Goal: Information Seeking & Learning: Check status

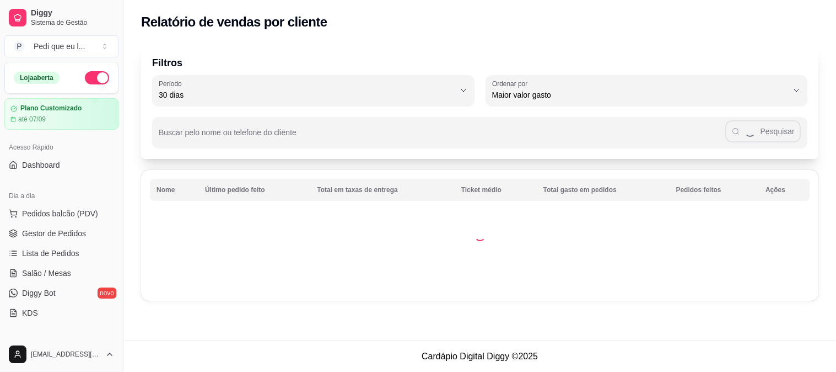
select select "30"
select select "HIGHEST_TOTAL_SPENT_WITH_ORDERS"
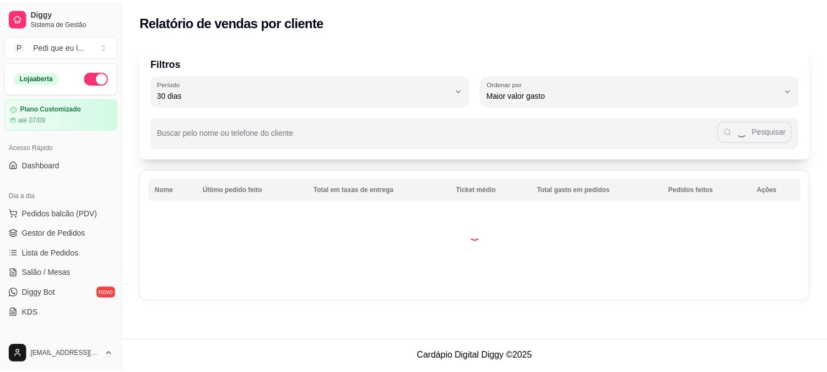
scroll to position [122, 0]
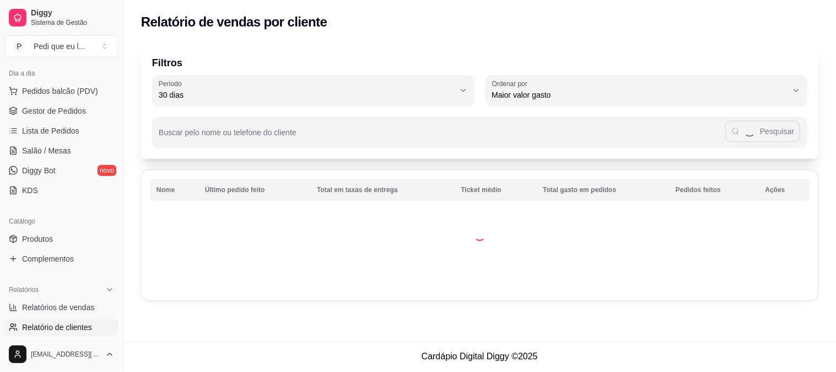
select select "ALL"
select select "0"
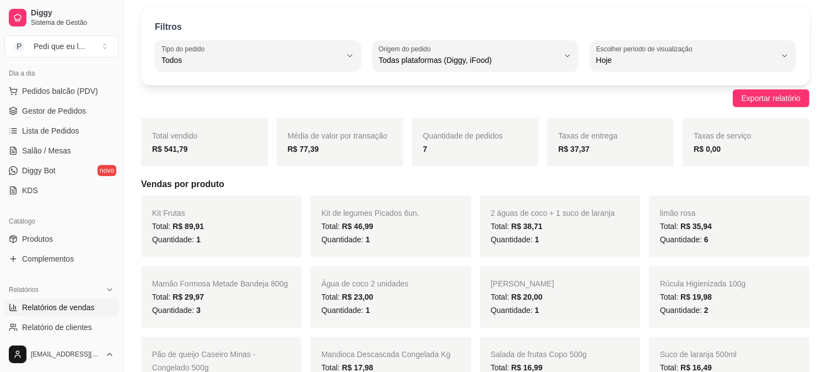
scroll to position [0, 0]
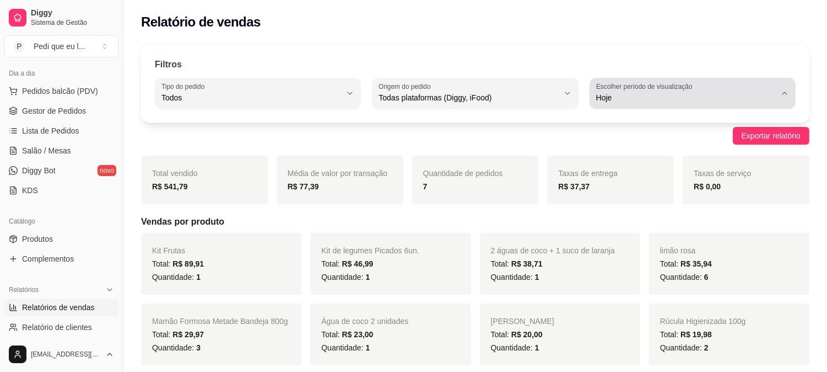
click at [693, 80] on button "Escolher período de visualização Hoje" at bounding box center [693, 93] width 206 height 31
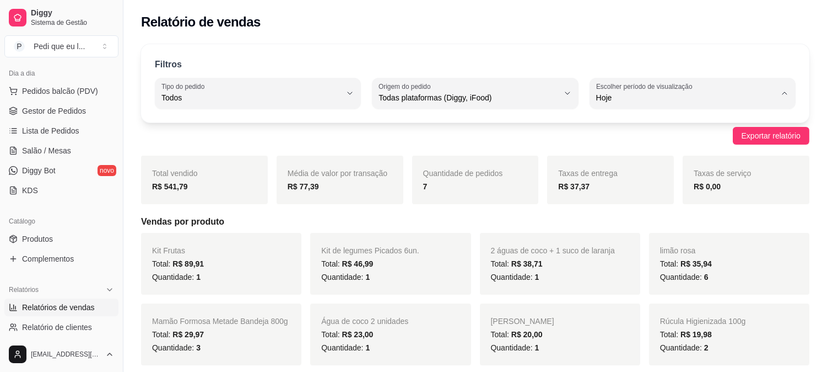
click at [616, 146] on span "Ontem" at bounding box center [687, 142] width 170 height 10
type input "1"
select select "1"
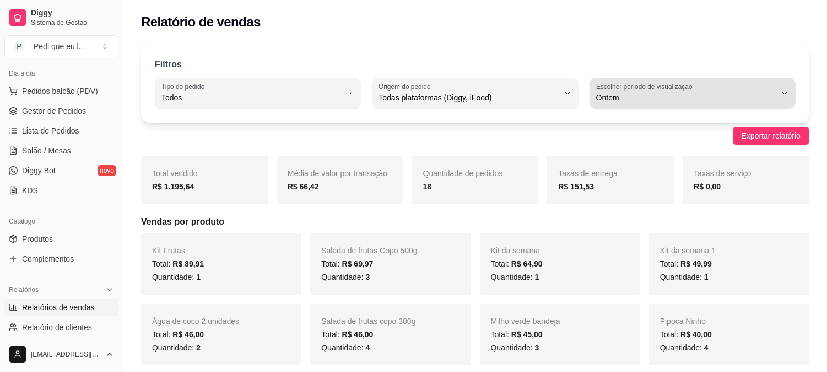
click at [698, 95] on span "Ontem" at bounding box center [686, 97] width 180 height 11
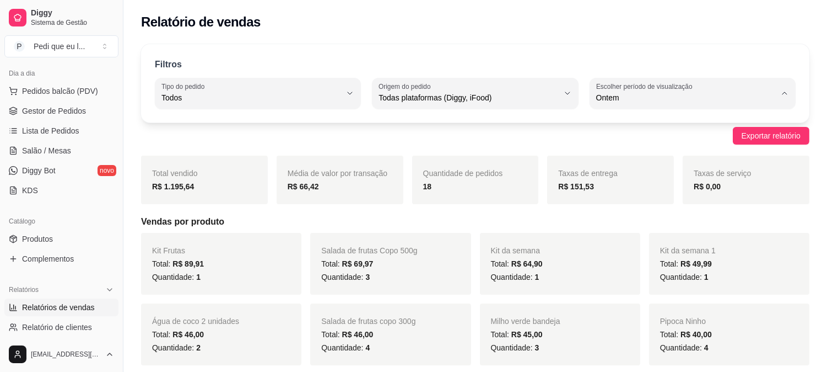
click at [621, 139] on span "Ontem" at bounding box center [687, 142] width 170 height 10
click at [647, 100] on span "Ontem" at bounding box center [686, 97] width 180 height 11
click at [609, 165] on span "7 dias" at bounding box center [687, 160] width 170 height 10
type input "7"
select select "7"
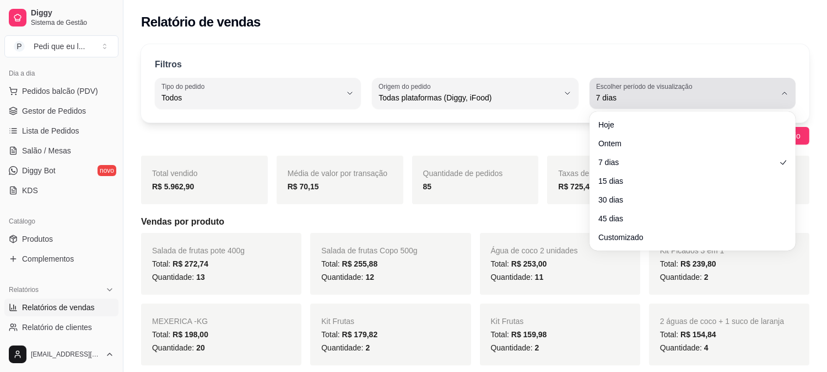
click at [721, 100] on span "7 dias" at bounding box center [686, 97] width 180 height 11
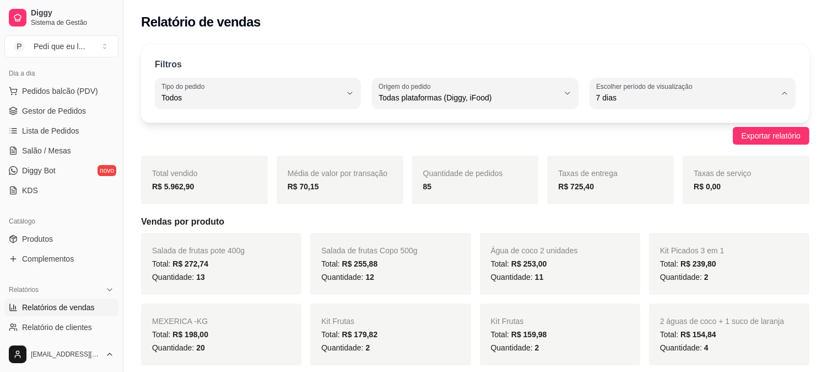
click at [631, 129] on span "Hoje" at bounding box center [687, 124] width 170 height 10
type input "0"
select select "0"
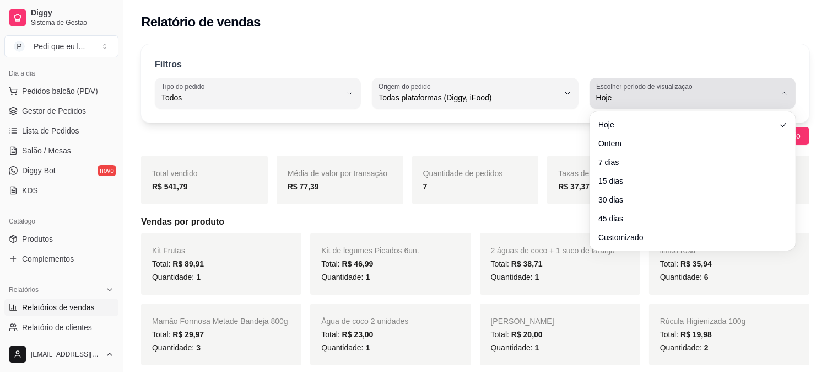
click at [715, 88] on div "Hoje" at bounding box center [686, 93] width 180 height 22
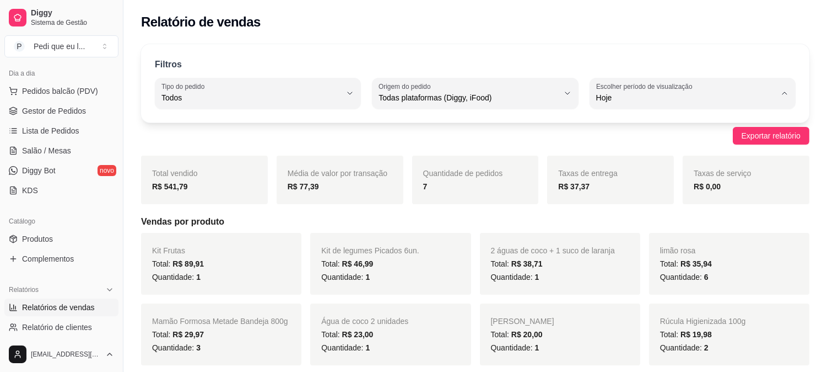
click at [607, 196] on span "30 dias" at bounding box center [687, 196] width 170 height 10
type input "30"
select select "30"
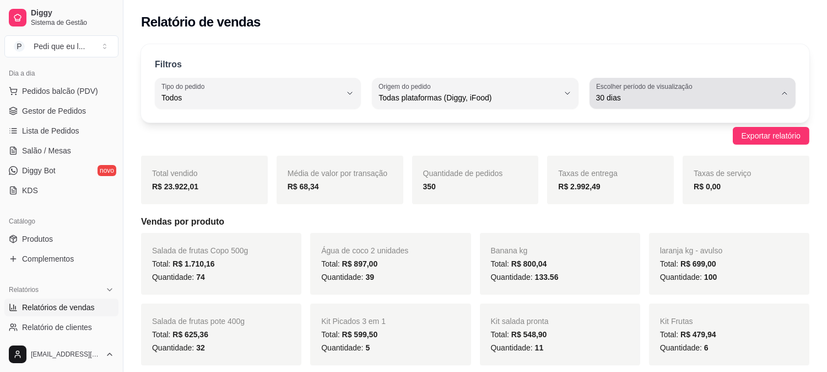
click at [742, 92] on span "30 dias" at bounding box center [686, 97] width 180 height 11
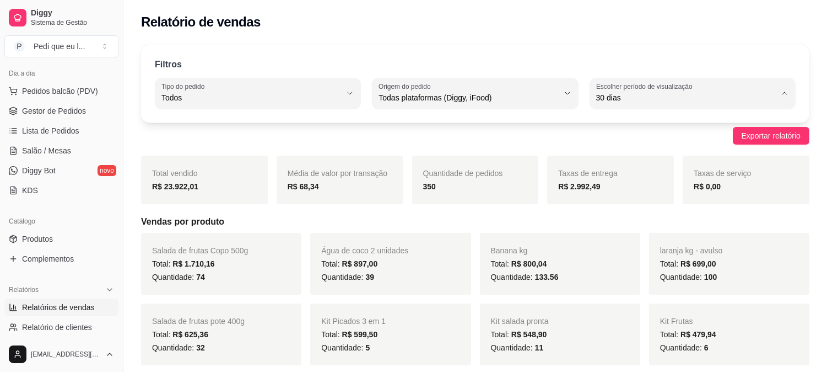
click at [604, 233] on span "Customizado" at bounding box center [687, 232] width 170 height 10
type input "-1"
select select "-1"
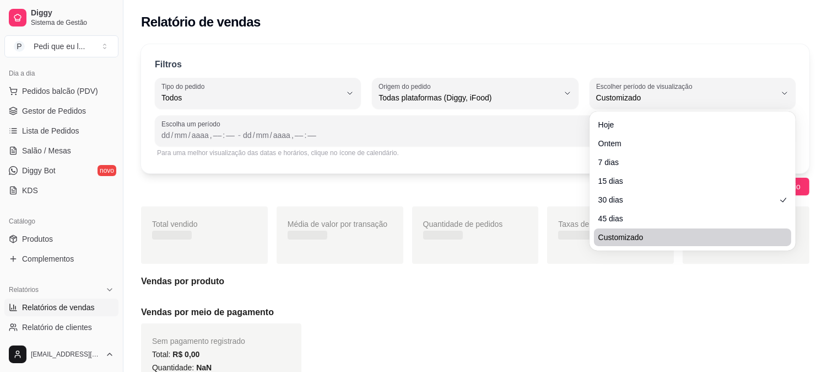
scroll to position [10, 0]
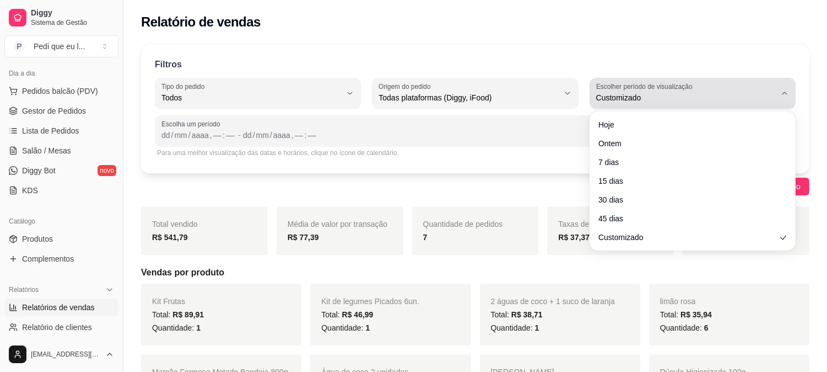
click at [764, 89] on div "Customizado" at bounding box center [686, 93] width 180 height 22
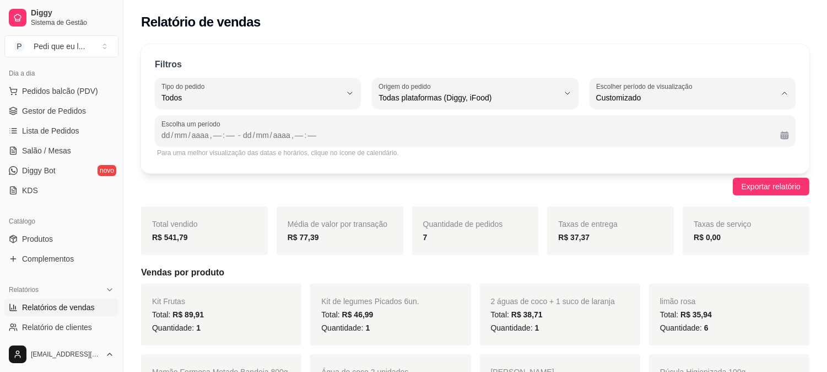
click at [602, 211] on li "45 dias" at bounding box center [693, 214] width 190 height 17
type input "45"
select select "45"
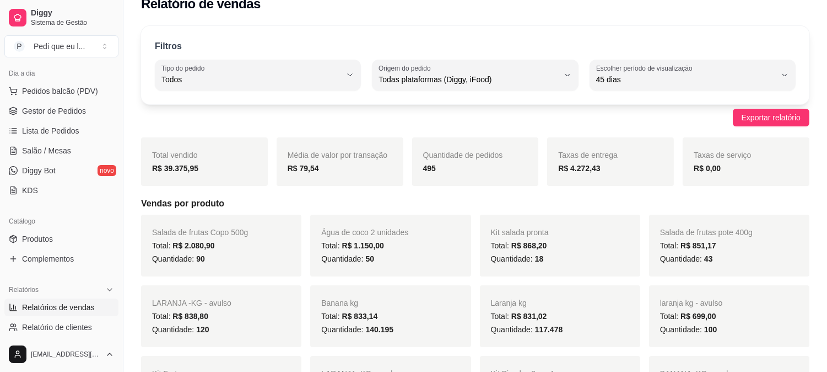
scroll to position [0, 0]
